Goal: Book appointment/travel/reservation

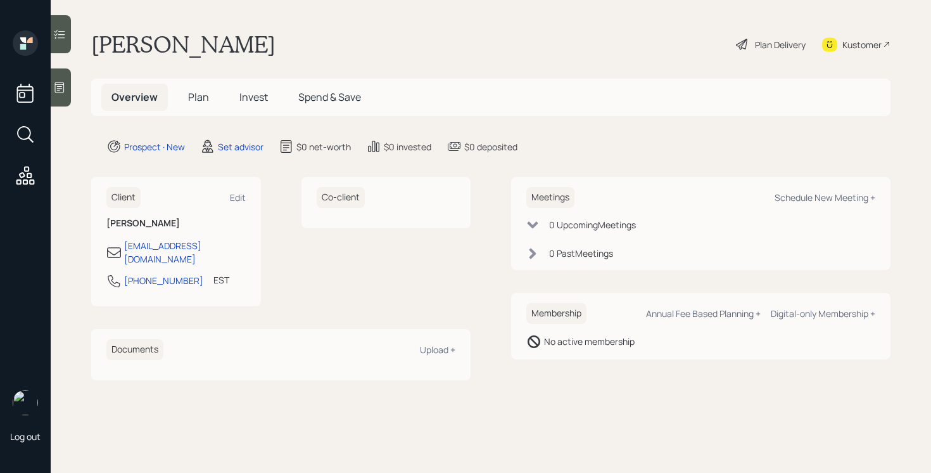
click at [67, 84] on div at bounding box center [61, 87] width 20 height 38
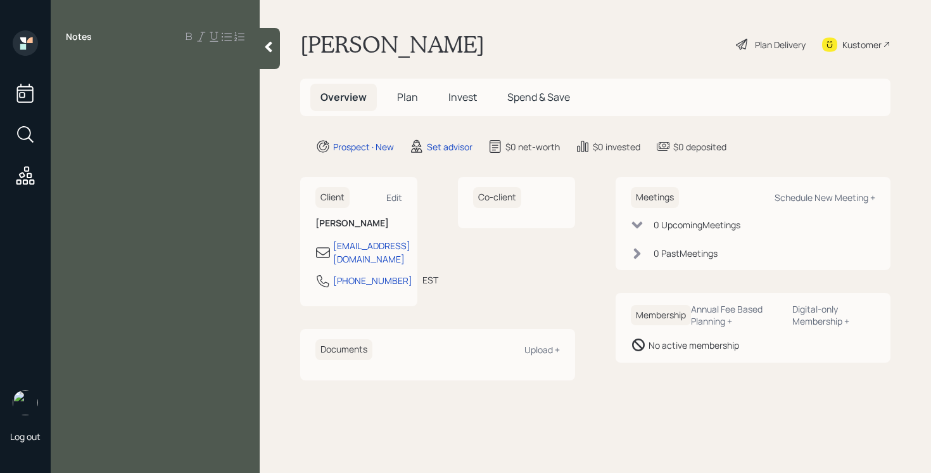
click at [272, 46] on icon at bounding box center [268, 47] width 13 height 13
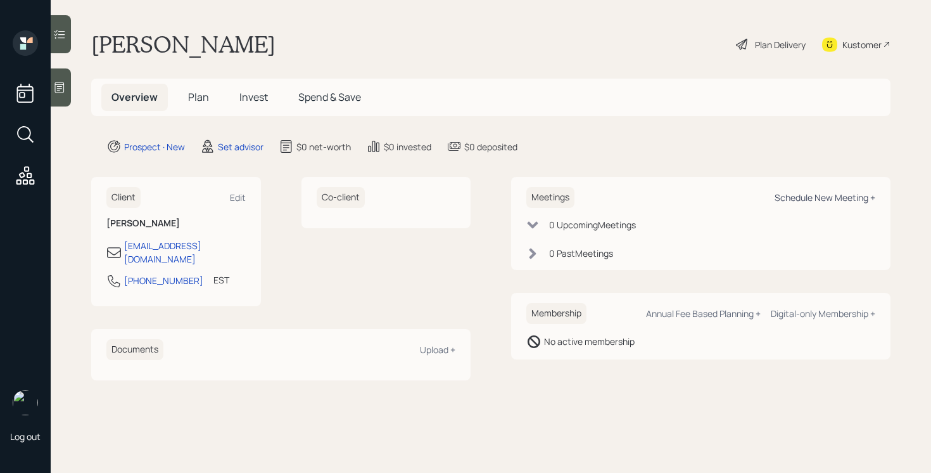
click at [808, 199] on div "Schedule New Meeting +" at bounding box center [825, 197] width 101 height 12
select select "round-[PERSON_NAME]"
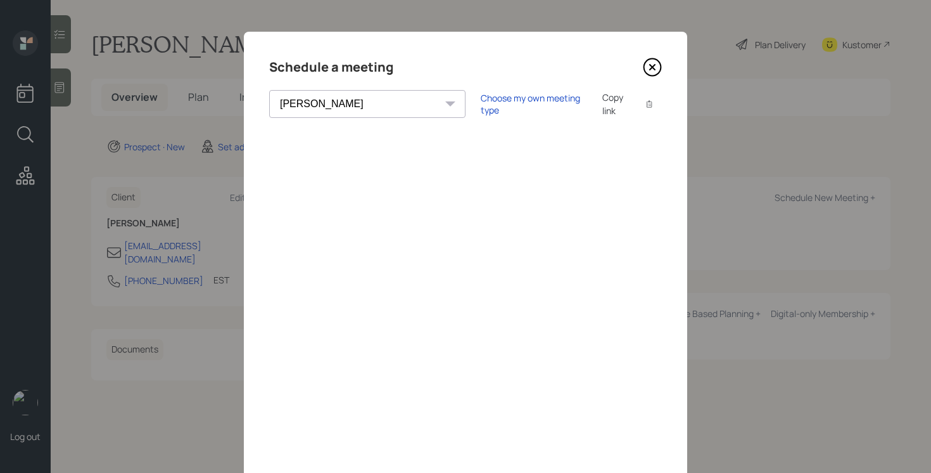
click at [645, 70] on icon at bounding box center [652, 67] width 17 height 17
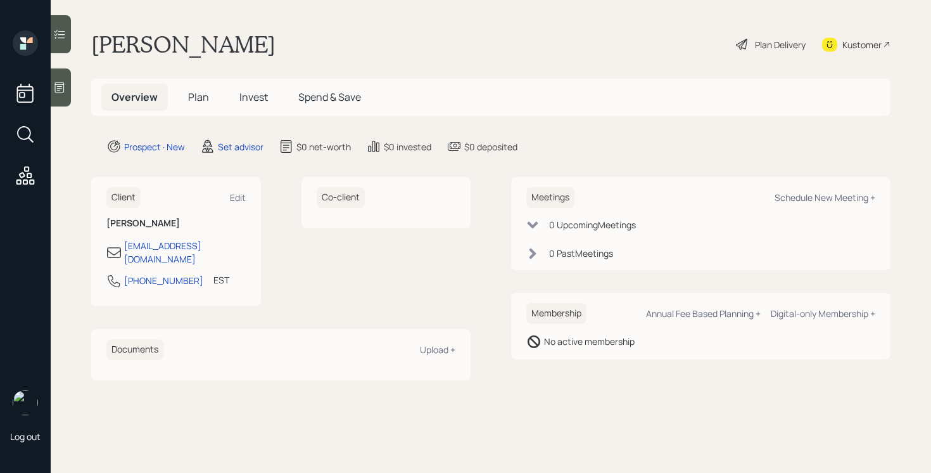
click at [58, 89] on icon at bounding box center [59, 87] width 13 height 13
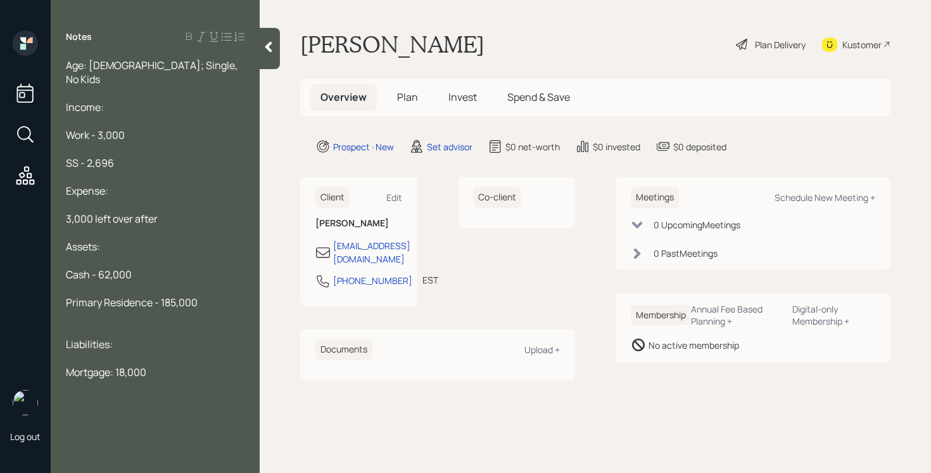
click at [207, 295] on div "Primary Residence - 185,000" at bounding box center [155, 302] width 179 height 14
click at [151, 365] on div "Mortgage: 18,000" at bounding box center [155, 372] width 179 height 14
click at [269, 50] on icon at bounding box center [268, 47] width 7 height 11
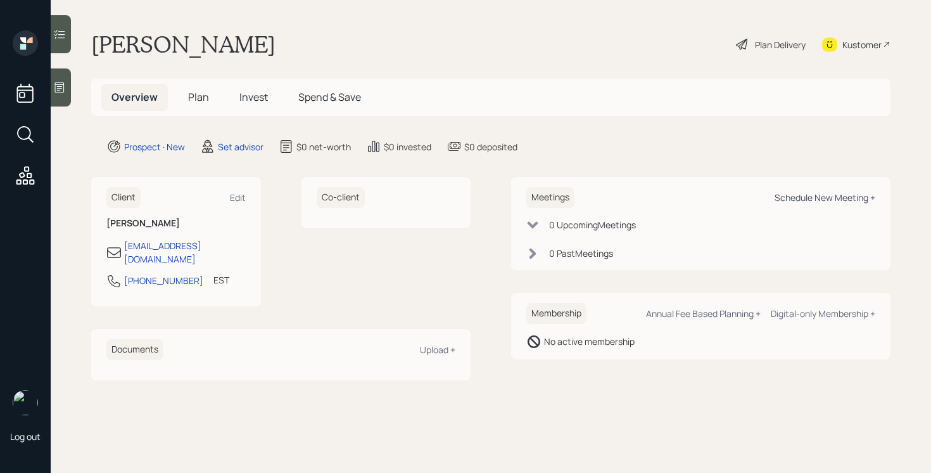
click at [827, 201] on div "Schedule New Meeting +" at bounding box center [825, 197] width 101 height 12
select select "round-[PERSON_NAME]"
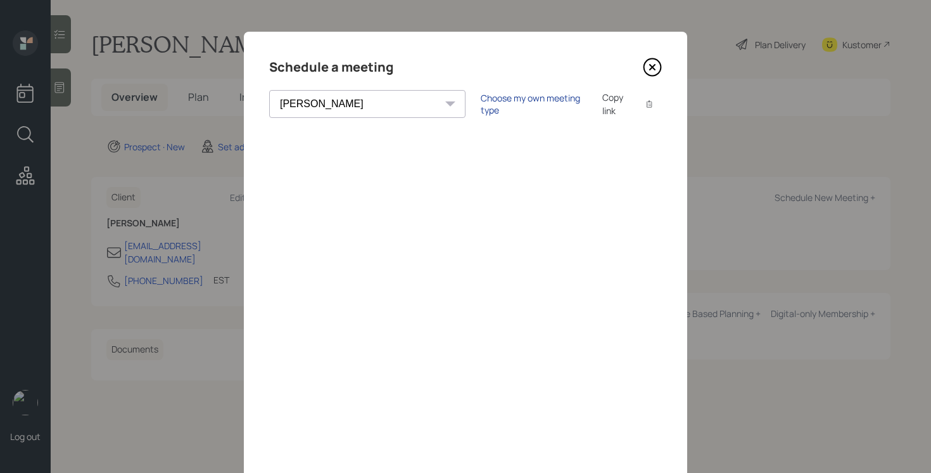
click at [481, 101] on div "Choose my own meeting type" at bounding box center [534, 104] width 106 height 24
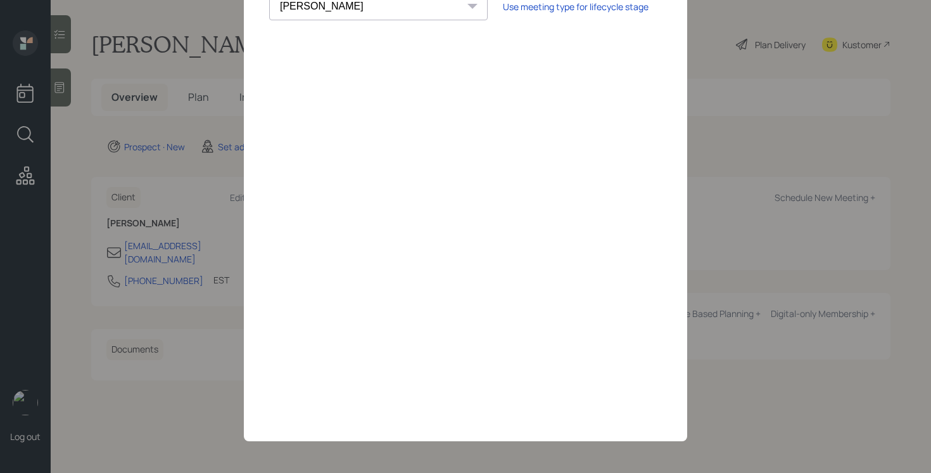
scroll to position [49, 0]
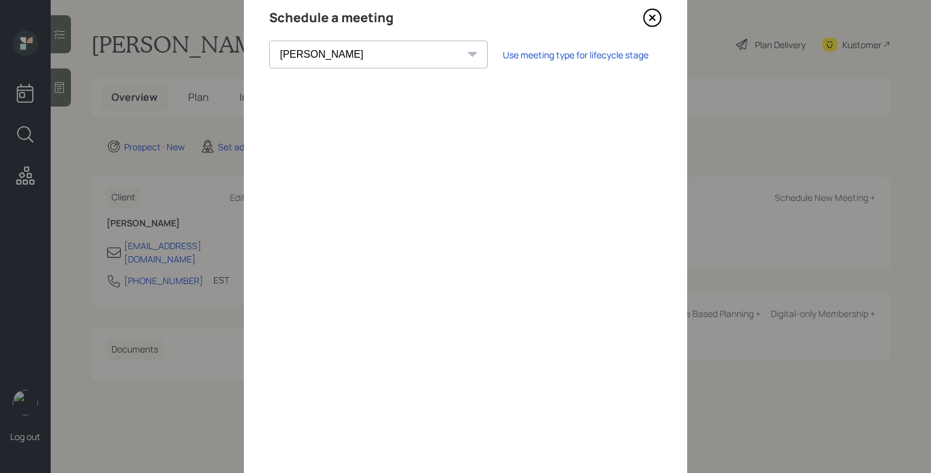
click at [654, 19] on icon at bounding box center [652, 17] width 5 height 5
